Goal: Check status

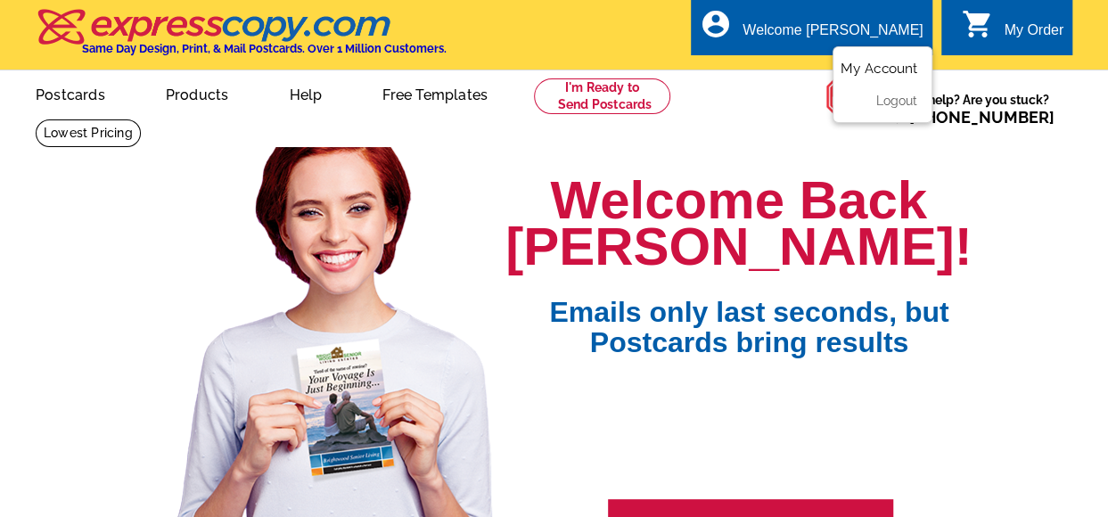
click at [877, 73] on link "My Account" at bounding box center [878, 69] width 77 height 16
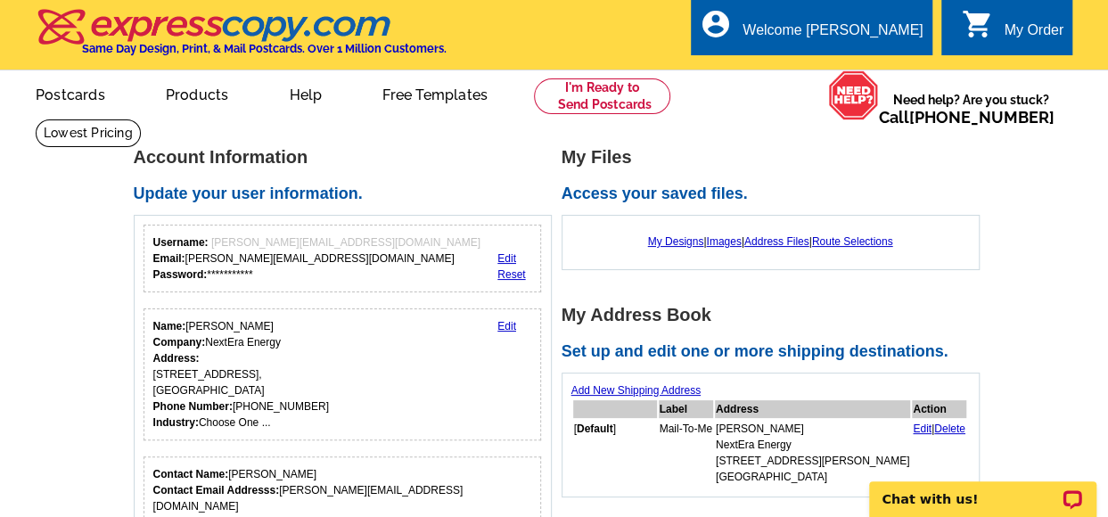
scroll to position [375, 0]
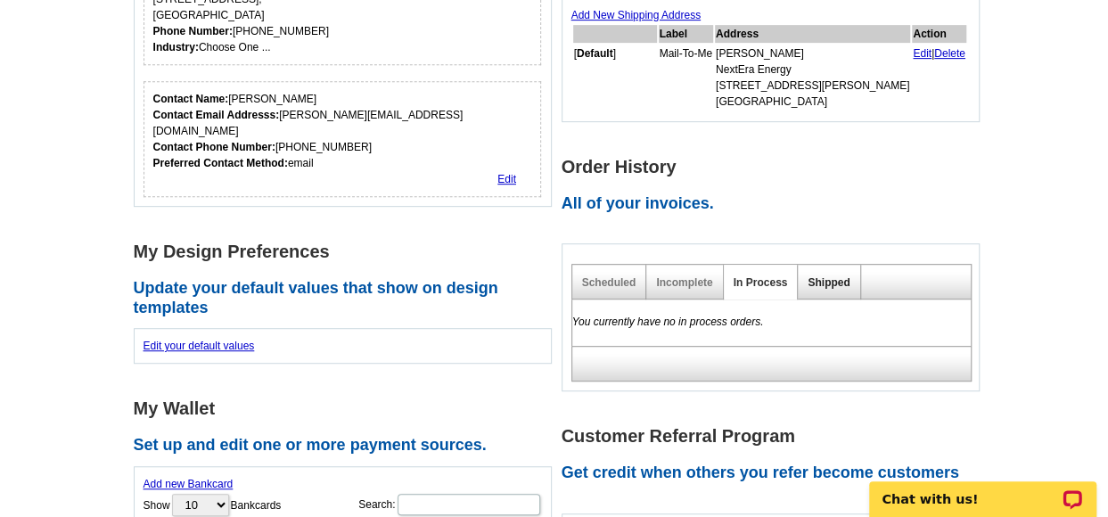
click at [843, 281] on link "Shipped" at bounding box center [828, 282] width 42 height 12
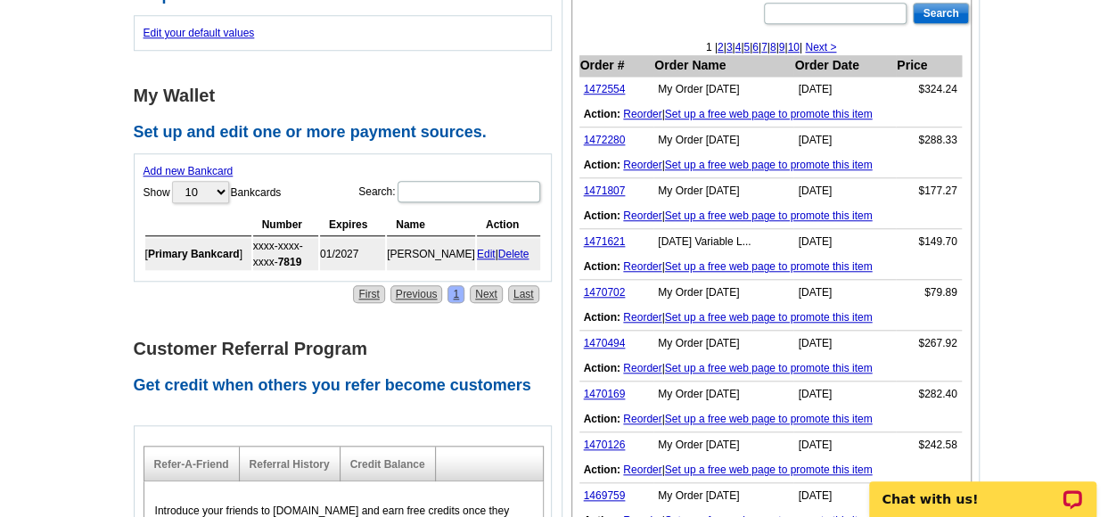
scroll to position [689, 0]
click at [1104, 161] on main "**********" at bounding box center [554, 141] width 1108 height 1423
click at [603, 285] on link "1470702" at bounding box center [605, 291] width 42 height 12
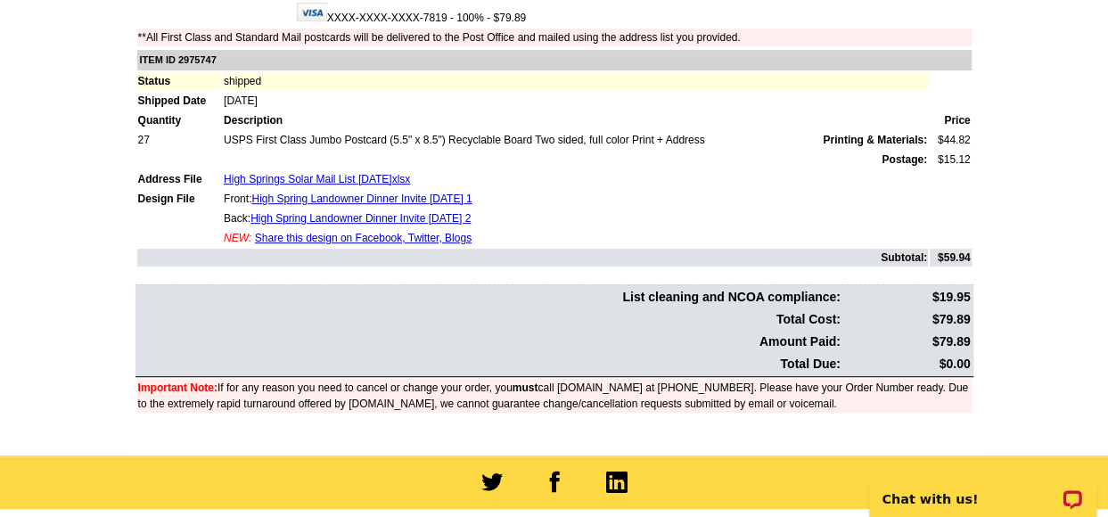
scroll to position [315, 0]
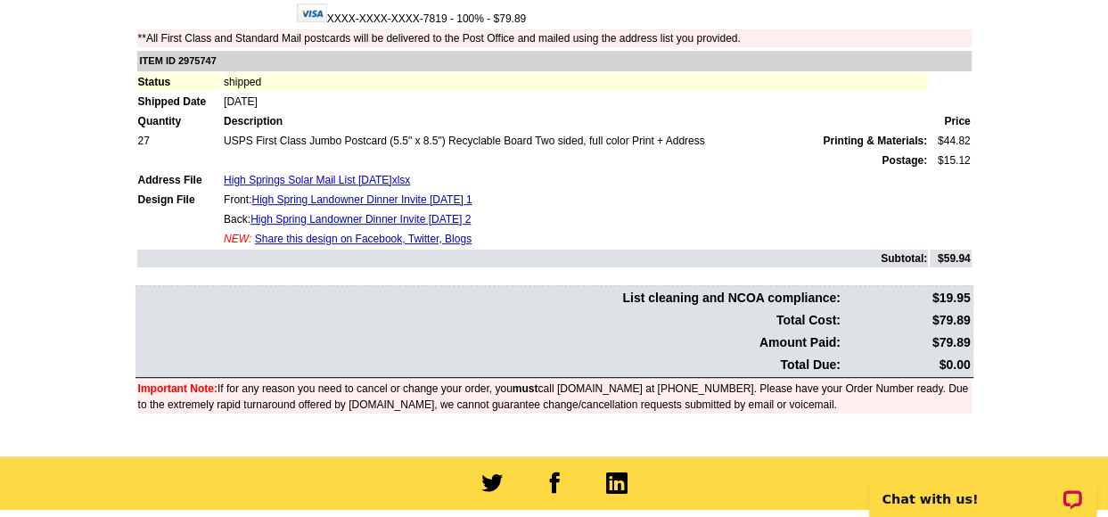
drag, startPoint x: 84, startPoint y: 239, endPoint x: 233, endPoint y: 152, distance: 173.3
click at [84, 239] on main "Order Number: 1470702 Download Invoice | Print Invoice Order Name My Order 2025…" at bounding box center [554, 129] width 1108 height 653
